Goal: Information Seeking & Learning: Learn about a topic

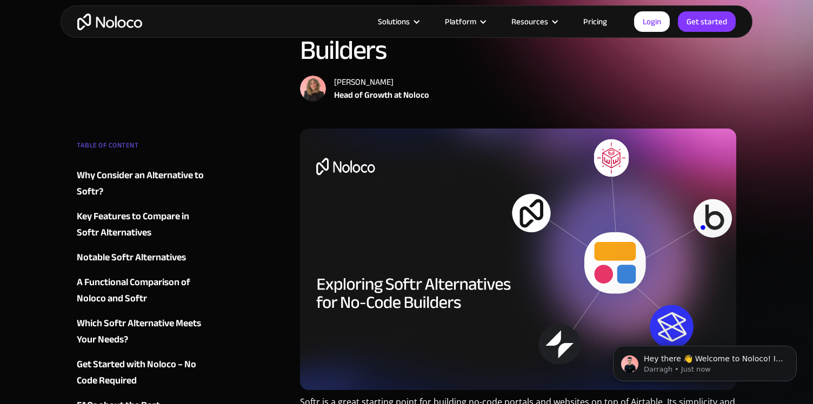
scroll to position [97, 0]
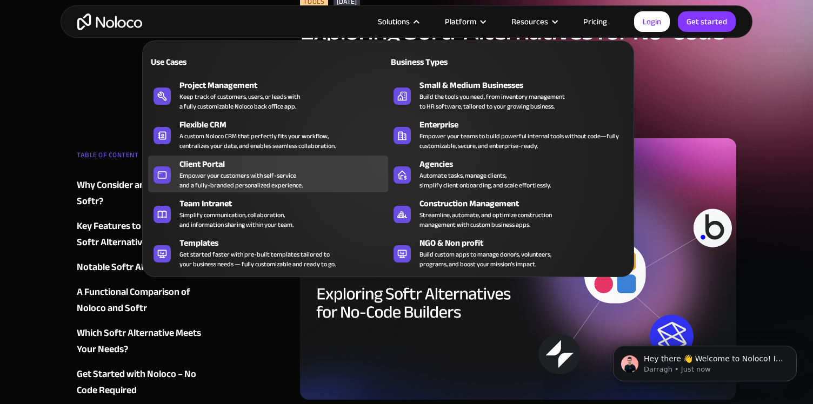
click at [265, 162] on div "Client Portal" at bounding box center [285, 164] width 213 height 13
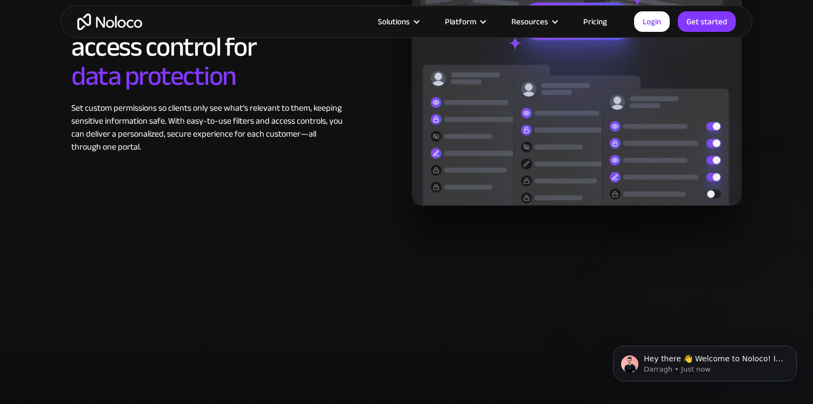
scroll to position [1857, 0]
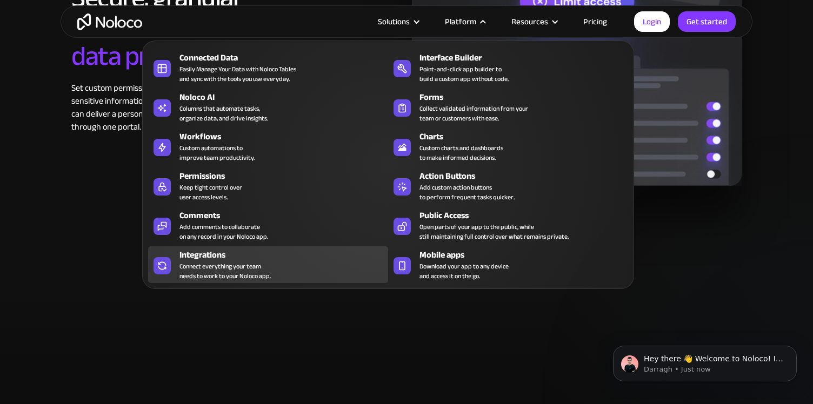
click at [270, 263] on div "Connect everything your team needs to work to your Noloco app." at bounding box center [224, 271] width 91 height 19
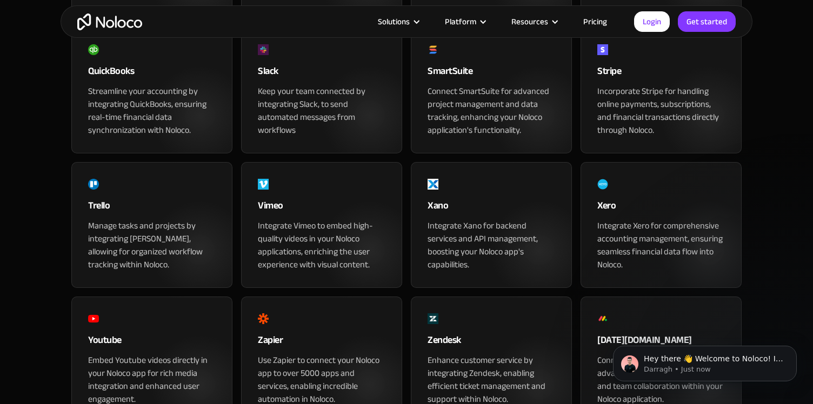
scroll to position [1127, 0]
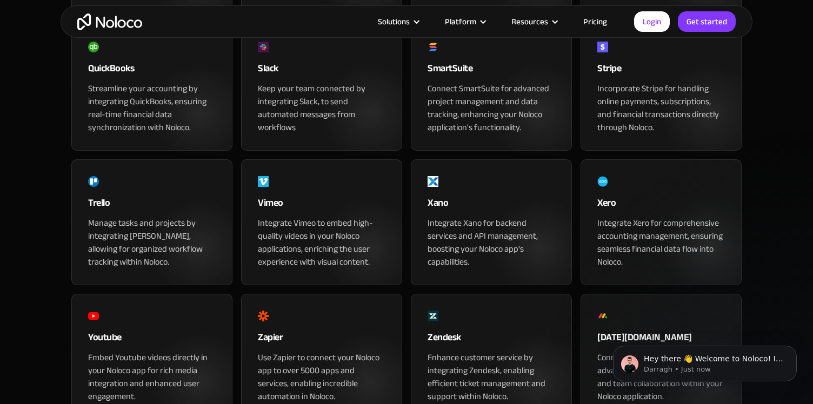
click at [658, 134] on div "Incorporate Stripe for handling online payments, subscriptions, and financial t…" at bounding box center [661, 108] width 128 height 52
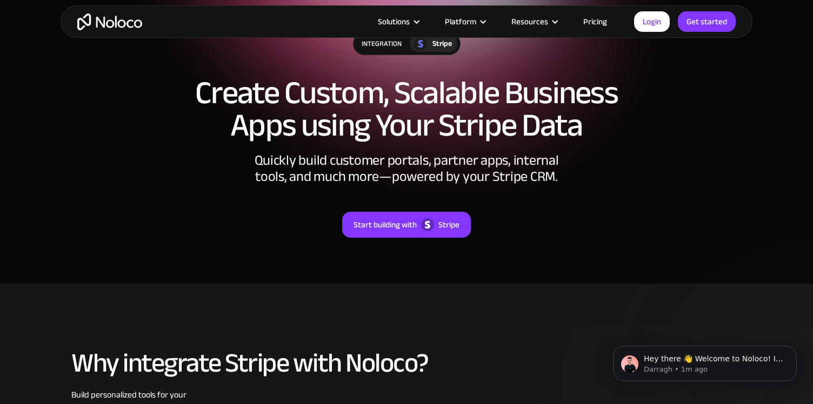
scroll to position [66, 0]
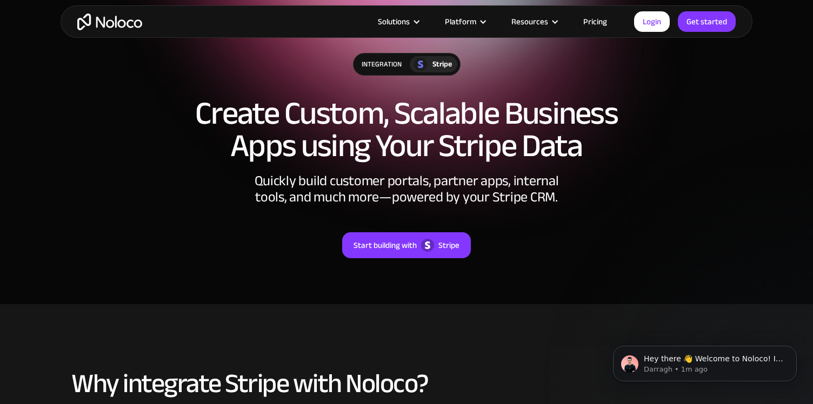
click at [599, 15] on link "Pricing" at bounding box center [595, 22] width 51 height 14
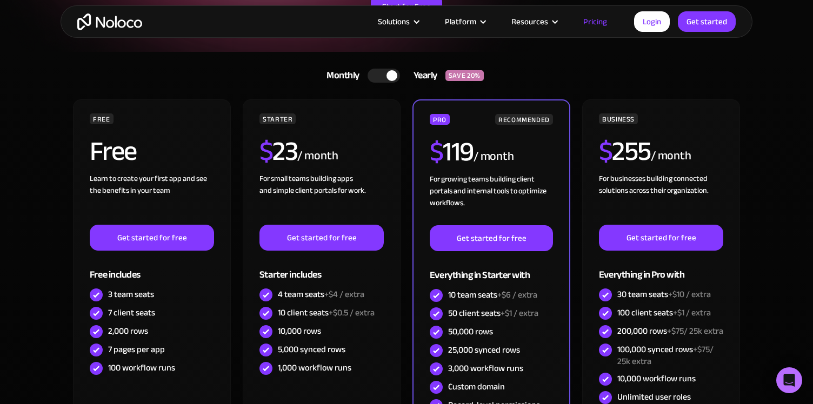
scroll to position [193, 0]
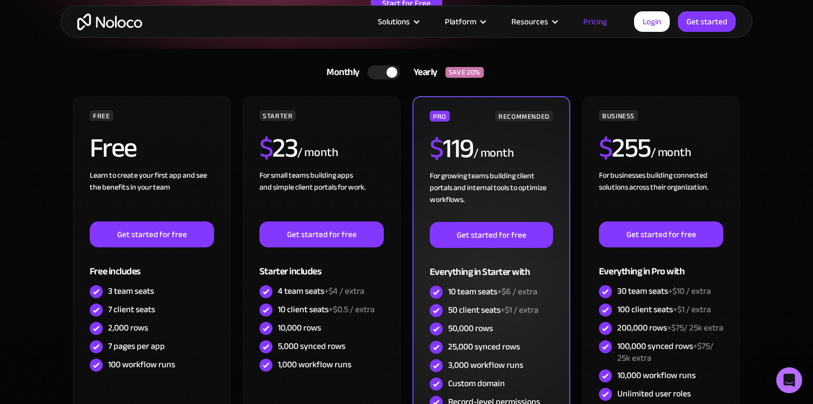
click at [505, 292] on span "+$6 / extra" at bounding box center [517, 292] width 40 height 16
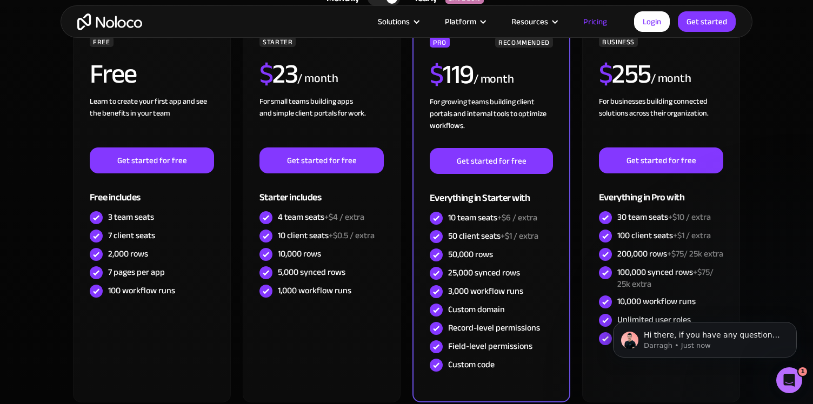
scroll to position [0, 0]
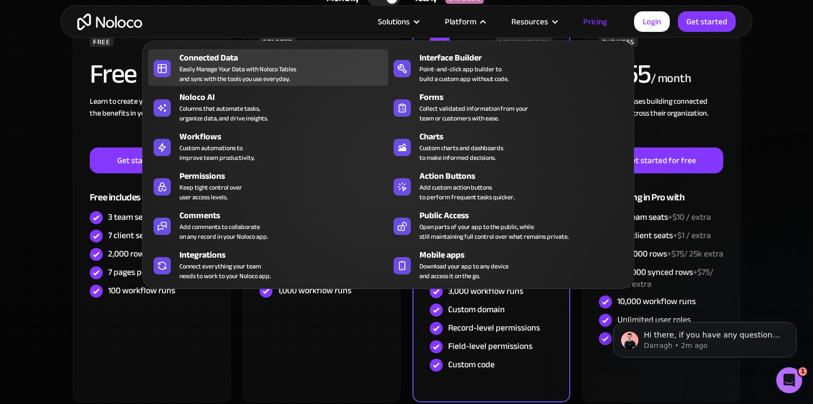
click at [231, 74] on div "Easily Manage Your Data with Noloco Tables and sync with the tools you use ever…" at bounding box center [237, 73] width 117 height 19
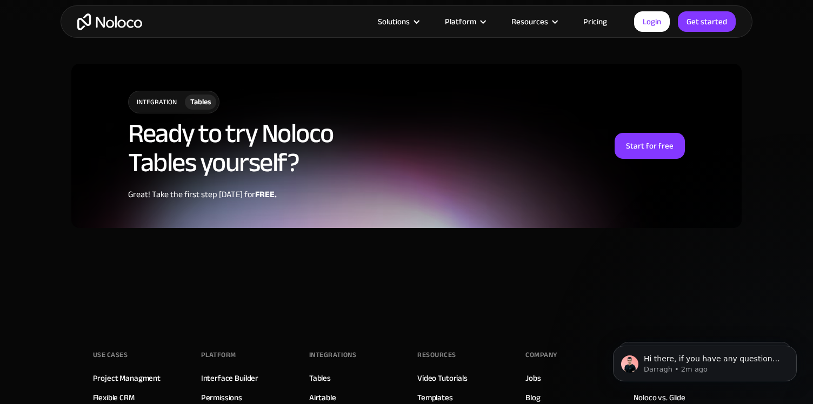
scroll to position [2717, 0]
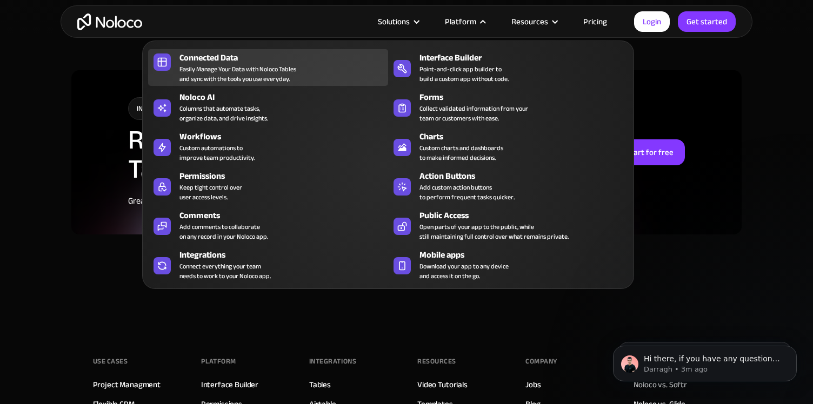
click at [288, 59] on div "Connected Data" at bounding box center [285, 57] width 213 height 13
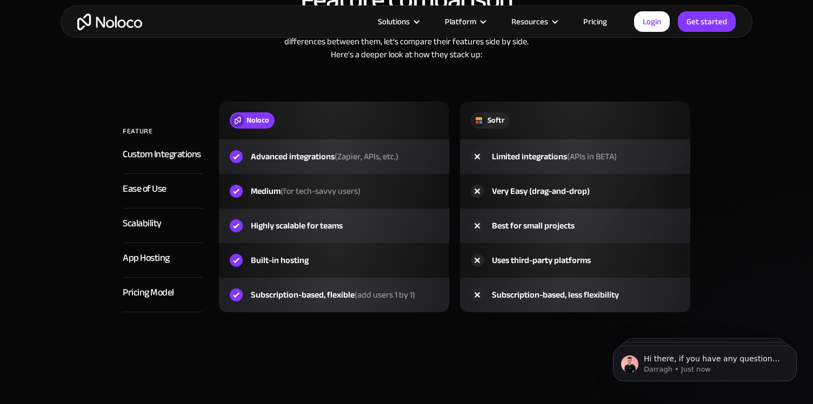
scroll to position [1665, 0]
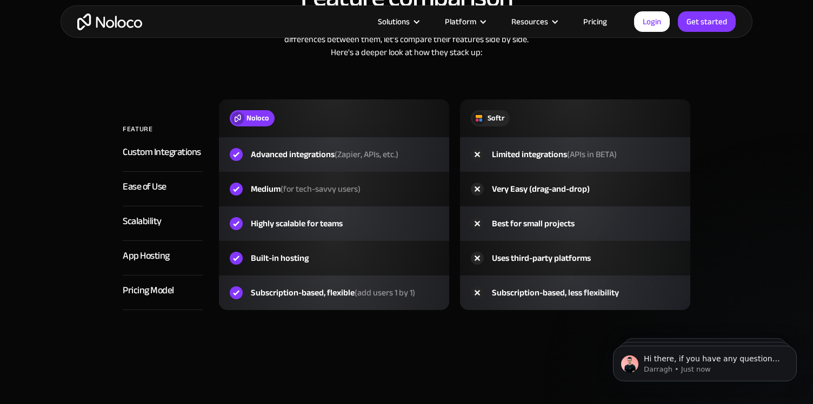
click at [347, 155] on span "(Zapier, APIs, etc.)" at bounding box center [367, 154] width 64 height 16
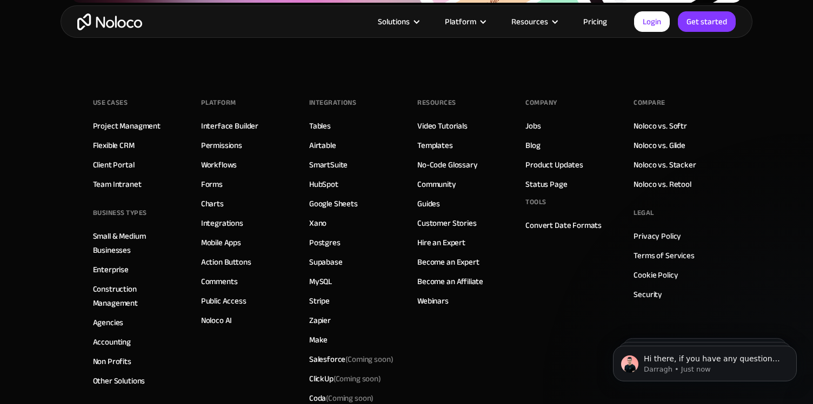
scroll to position [2942, 0]
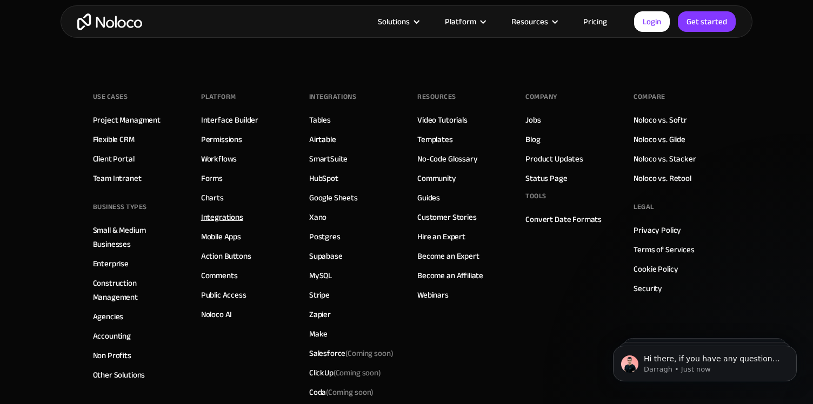
click at [225, 218] on link "Integrations" at bounding box center [222, 217] width 42 height 14
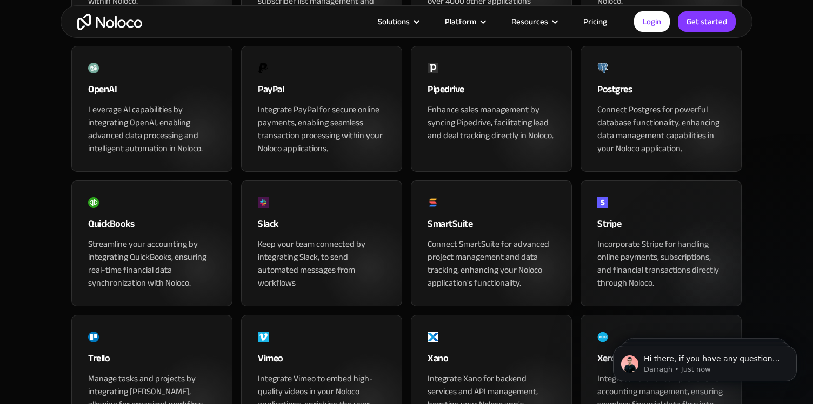
scroll to position [985, 0]
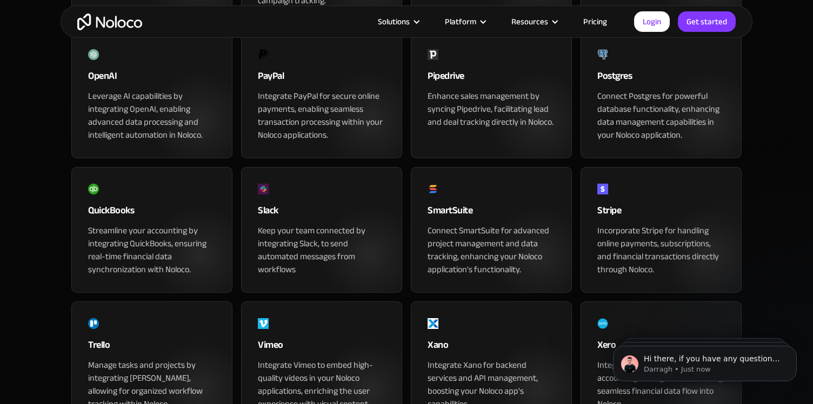
click at [602, 224] on div "Stripe" at bounding box center [661, 214] width 128 height 22
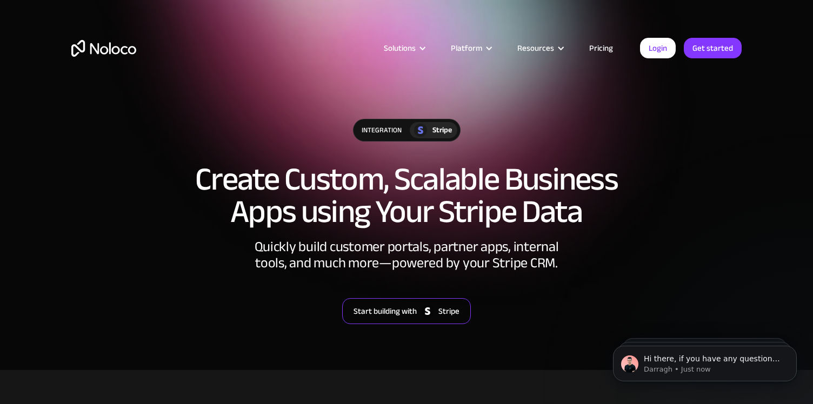
click at [427, 308] on img at bounding box center [427, 311] width 13 height 13
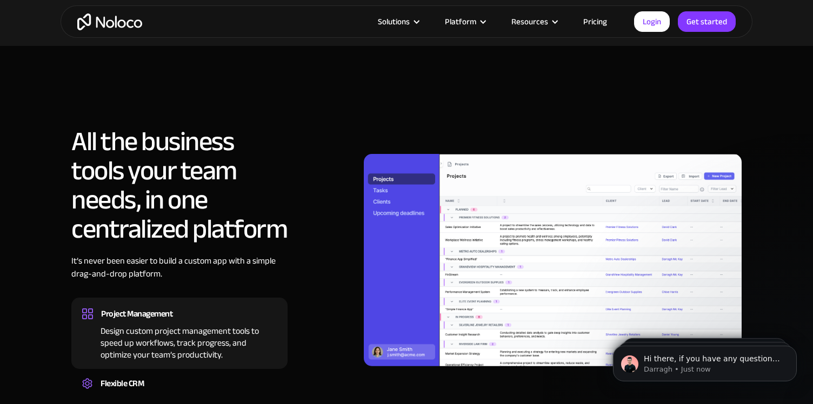
scroll to position [708, 0]
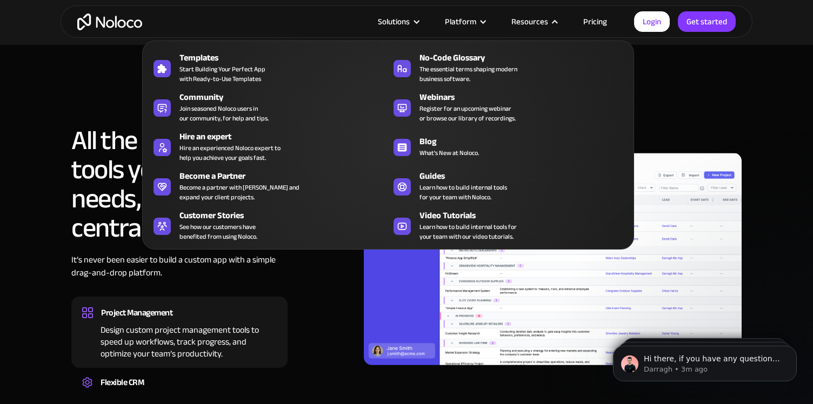
click at [597, 28] on nav "Templates Start Building Your Perfect App with Ready-to-Use Templates No-Code G…" at bounding box center [388, 137] width 492 height 224
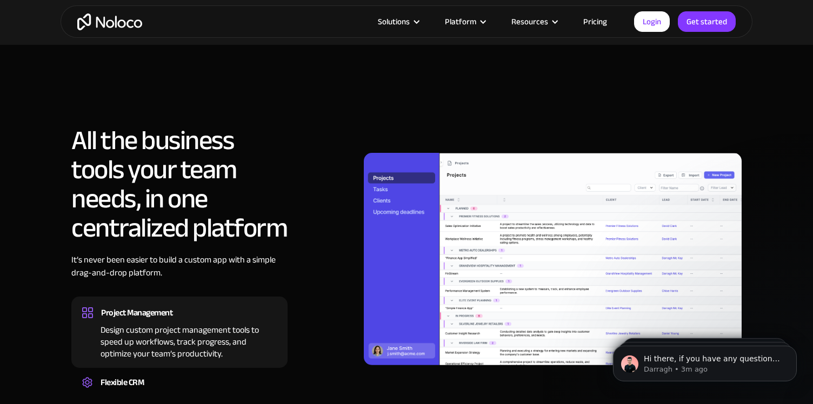
click at [597, 18] on link "Pricing" at bounding box center [595, 22] width 51 height 14
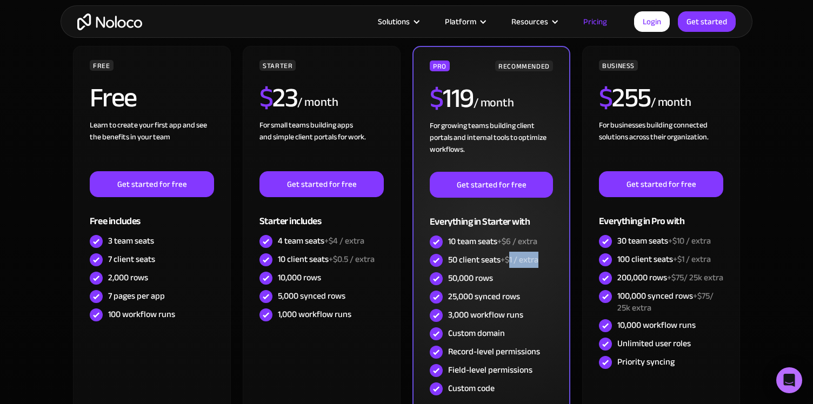
drag, startPoint x: 510, startPoint y: 260, endPoint x: 537, endPoint y: 257, distance: 27.7
click at [538, 256] on span "+$1 / extra" at bounding box center [519, 260] width 38 height 16
click at [495, 282] on div "50,000 rows" at bounding box center [491, 279] width 123 height 18
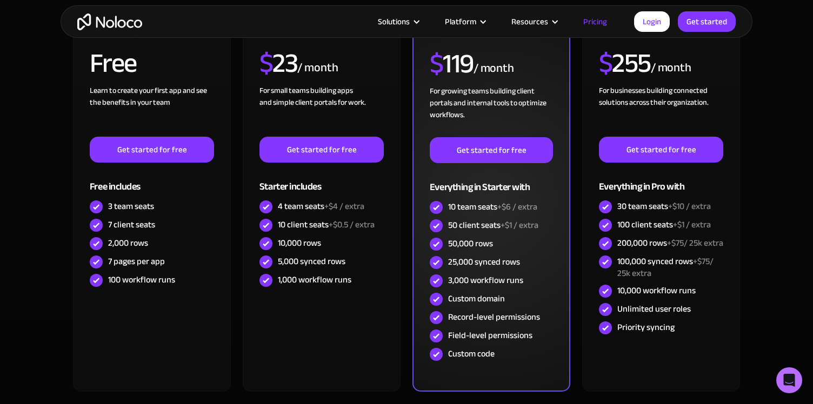
scroll to position [280, 0]
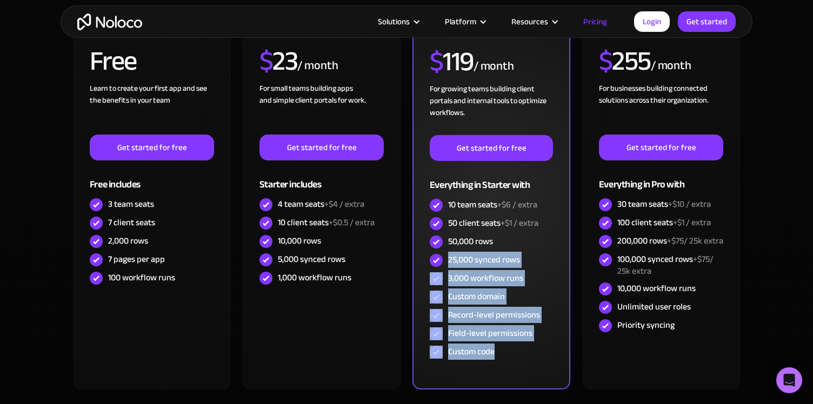
drag, startPoint x: 446, startPoint y: 260, endPoint x: 494, endPoint y: 353, distance: 104.2
click at [494, 353] on div "PRO RECOMMENDED $ 119 / month For growing teams building client portals and int…" at bounding box center [491, 193] width 123 height 338
click at [473, 254] on div "25,000 synced rows" at bounding box center [484, 260] width 72 height 12
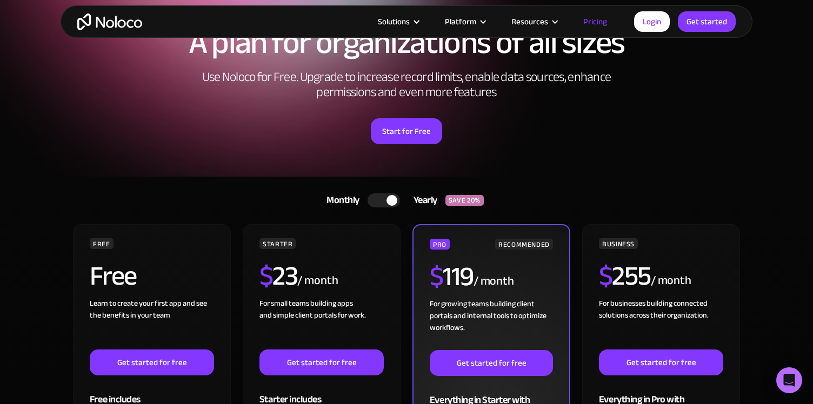
scroll to position [0, 0]
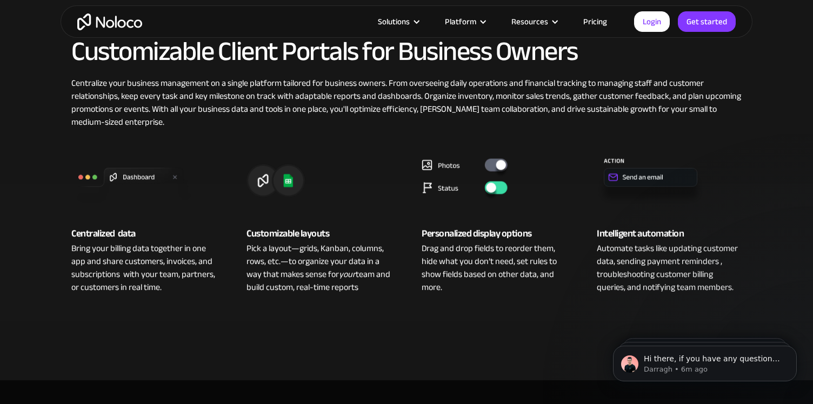
scroll to position [336, 0]
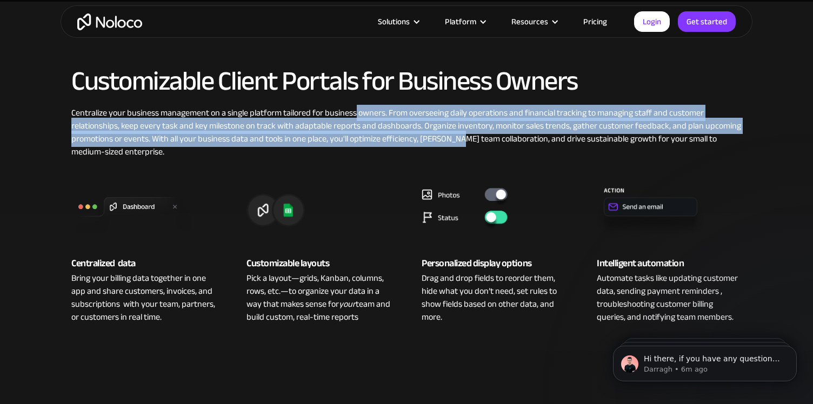
drag, startPoint x: 355, startPoint y: 118, endPoint x: 457, endPoint y: 137, distance: 103.4
click at [457, 137] on div "Centralize your business management on a single platform tailored for business …" at bounding box center [406, 132] width 670 height 52
click at [339, 125] on div "Centralize your business management on a single platform tailored for business …" at bounding box center [406, 132] width 670 height 52
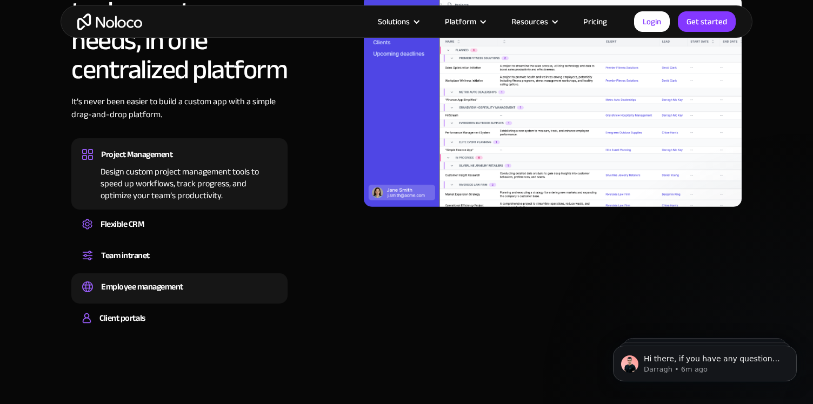
scroll to position [862, 0]
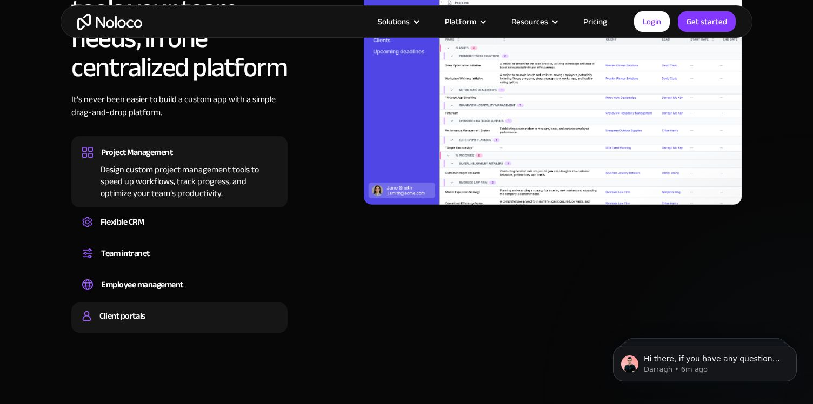
click at [195, 316] on div "Client portals" at bounding box center [179, 316] width 195 height 16
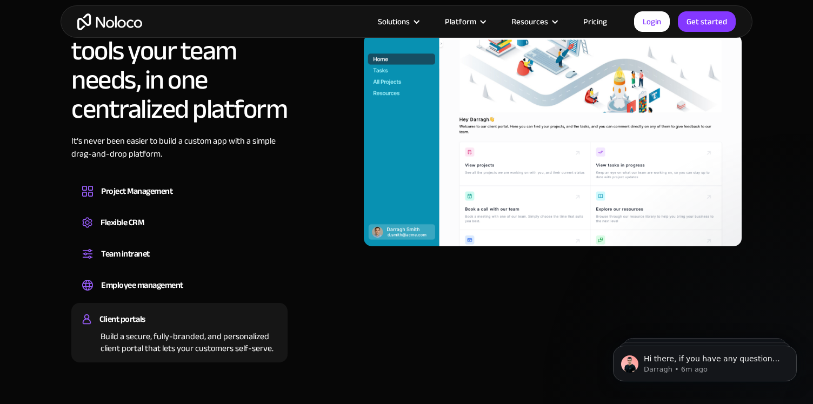
scroll to position [805, 0]
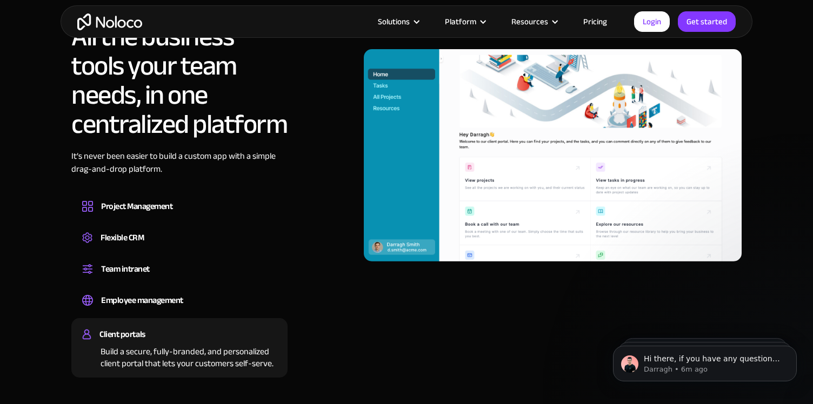
click at [193, 325] on div "Client portals Build a secure, fully-branded, and personalized client portal th…" at bounding box center [179, 347] width 216 height 59
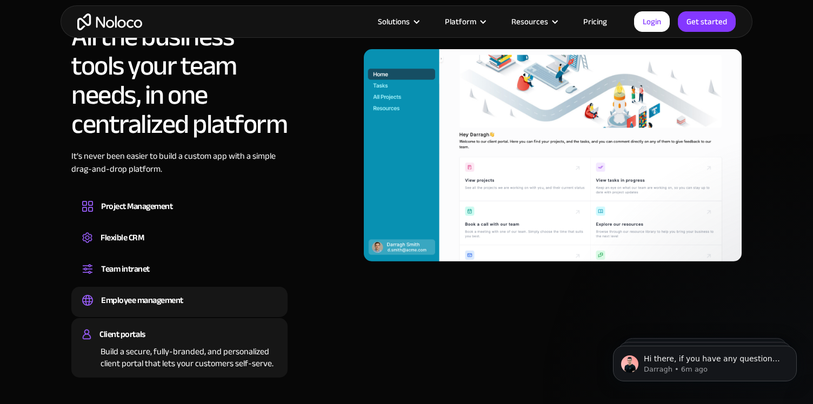
click at [193, 306] on div "Employee management" at bounding box center [179, 300] width 195 height 16
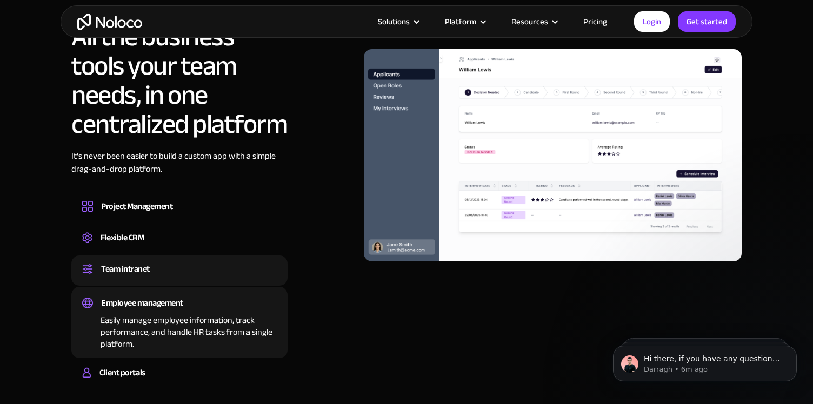
click at [209, 266] on div "Team intranet" at bounding box center [179, 269] width 195 height 16
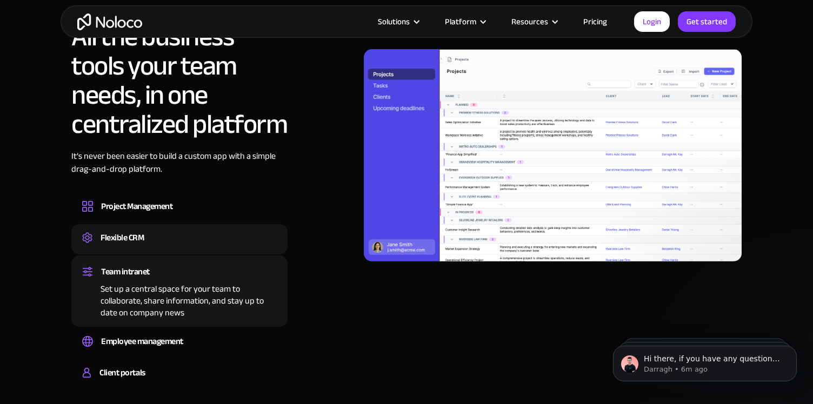
click at [209, 243] on div "Flexible CRM" at bounding box center [179, 238] width 195 height 16
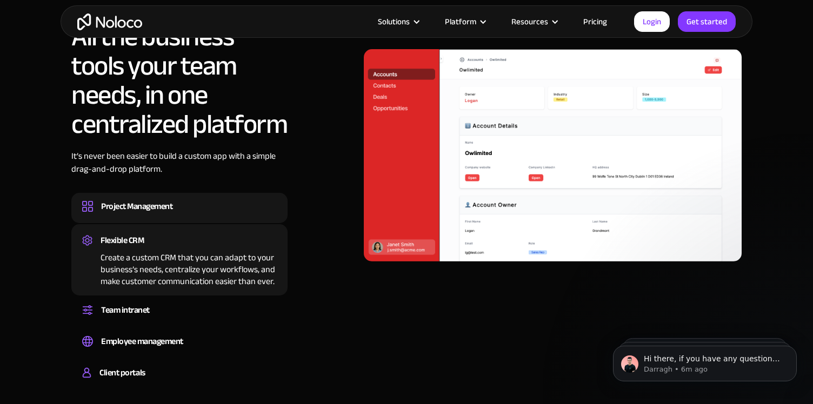
click at [210, 214] on div "Project Management" at bounding box center [179, 206] width 195 height 16
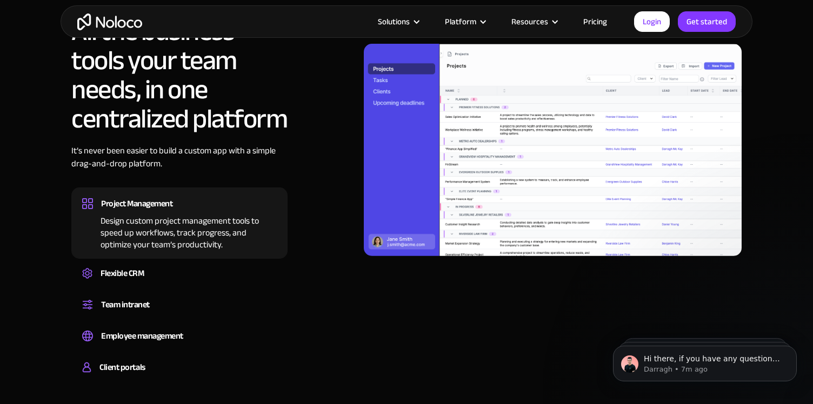
scroll to position [0, 0]
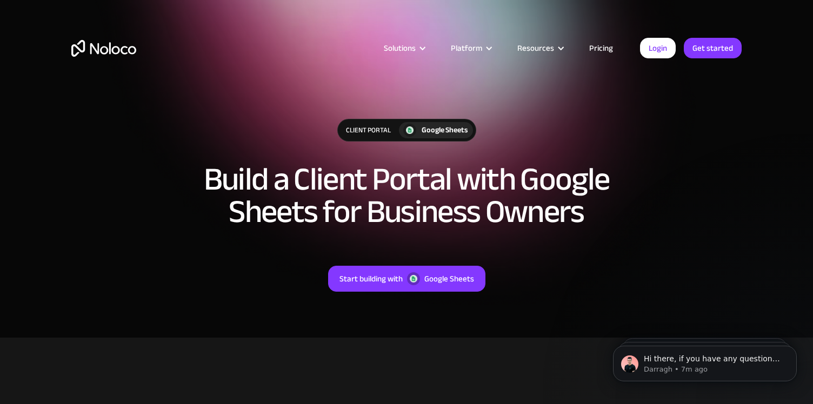
click at [600, 43] on link "Pricing" at bounding box center [601, 48] width 51 height 14
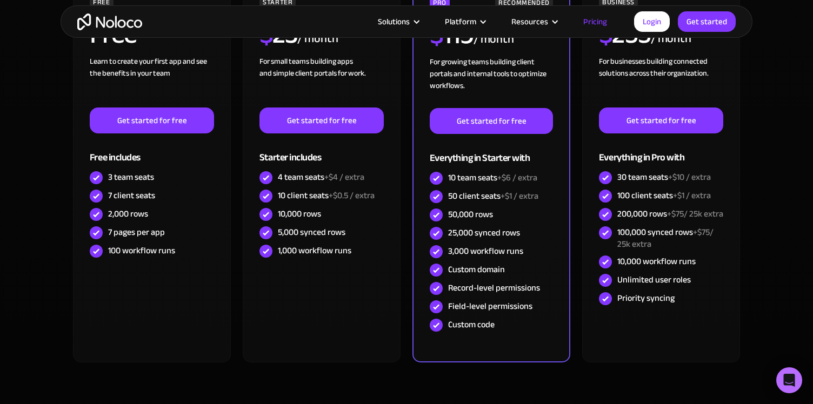
scroll to position [365, 0]
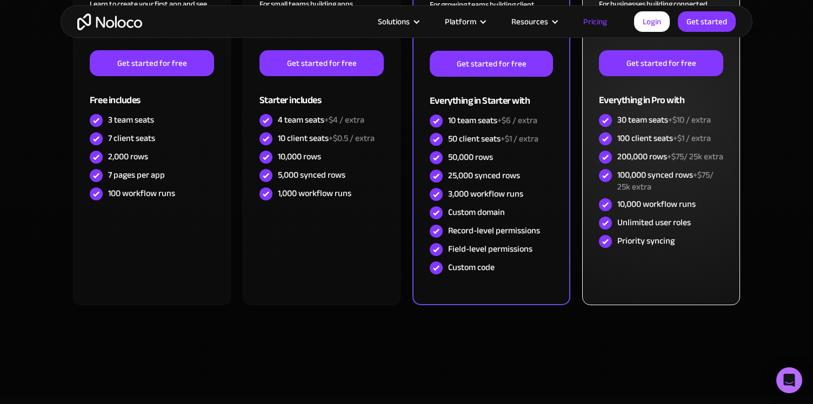
click at [638, 166] on div "200,000 rows +$75/ 25k extra" at bounding box center [661, 157] width 124 height 18
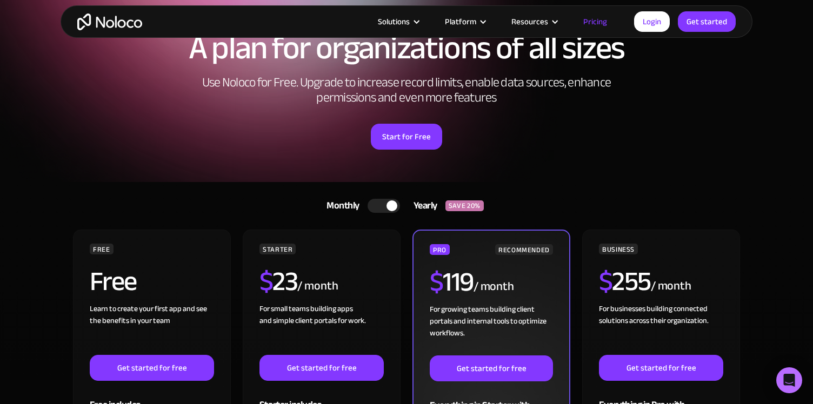
scroll to position [48, 0]
